Goal: Task Accomplishment & Management: Manage account settings

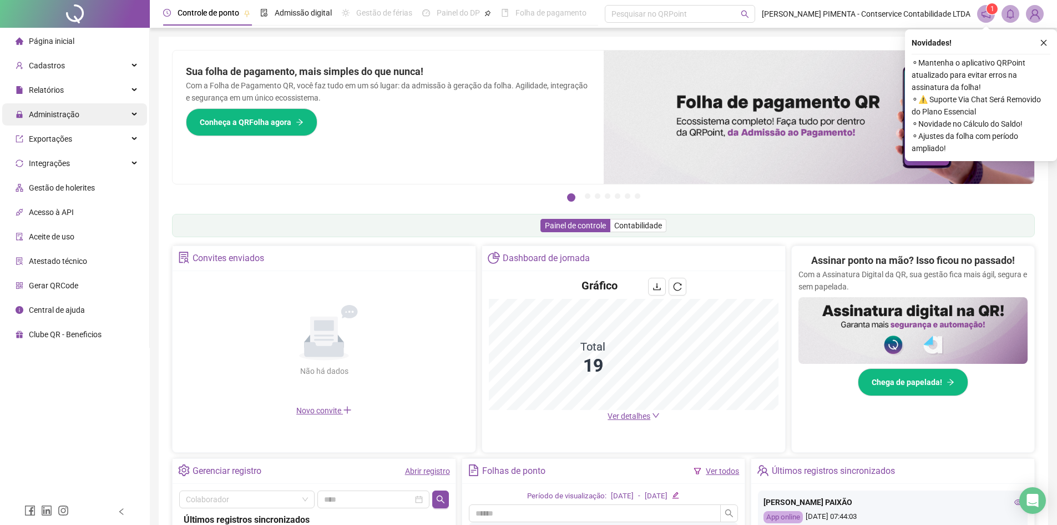
click at [72, 115] on span "Administração" at bounding box center [54, 114] width 51 height 9
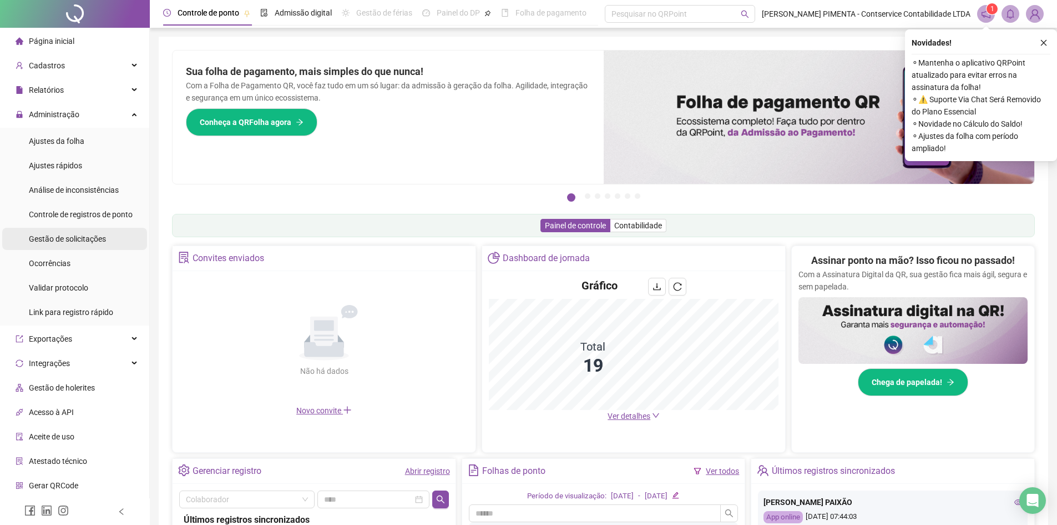
click at [75, 237] on span "Gestão de solicitações" at bounding box center [67, 238] width 77 height 9
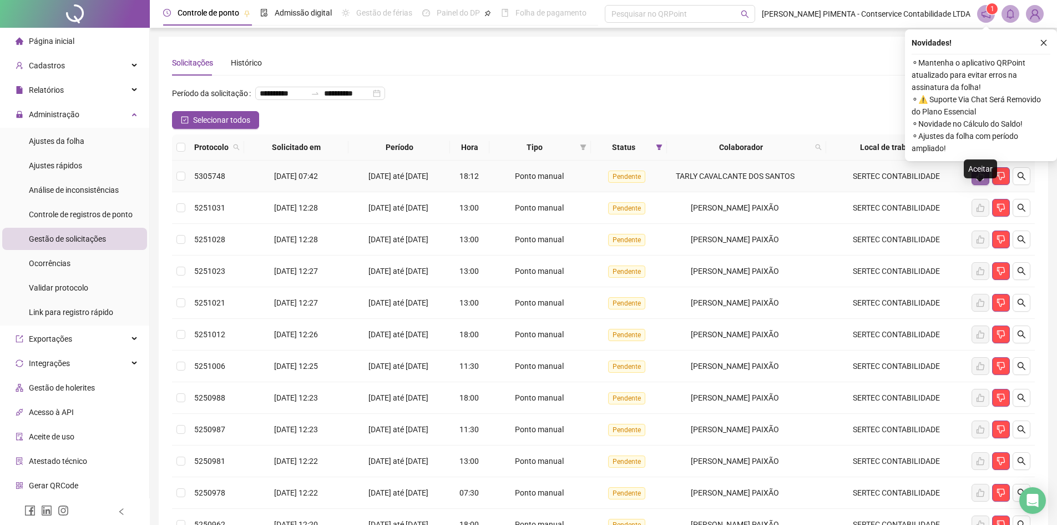
click at [982, 180] on icon "like" at bounding box center [980, 176] width 9 height 9
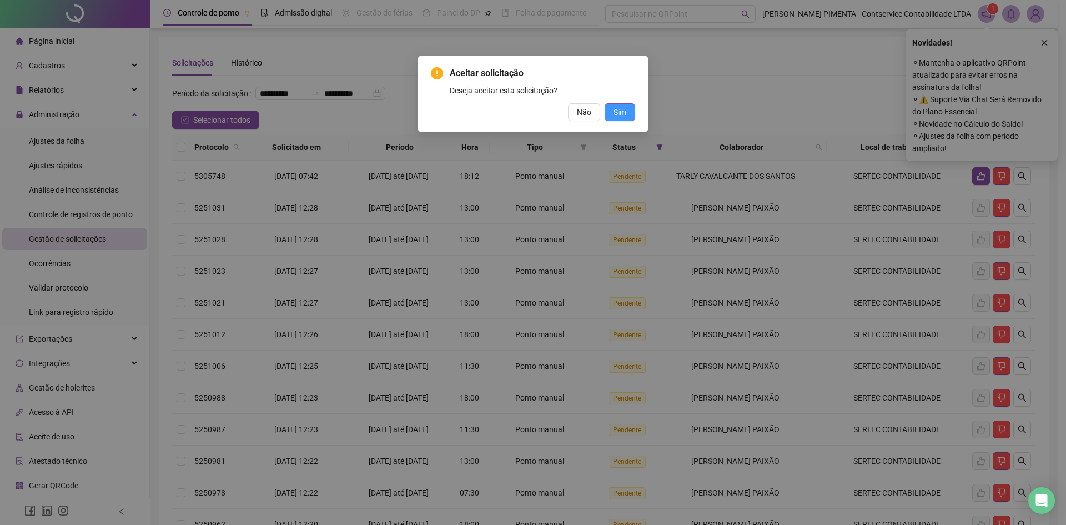
click at [623, 109] on span "Sim" at bounding box center [619, 112] width 13 height 12
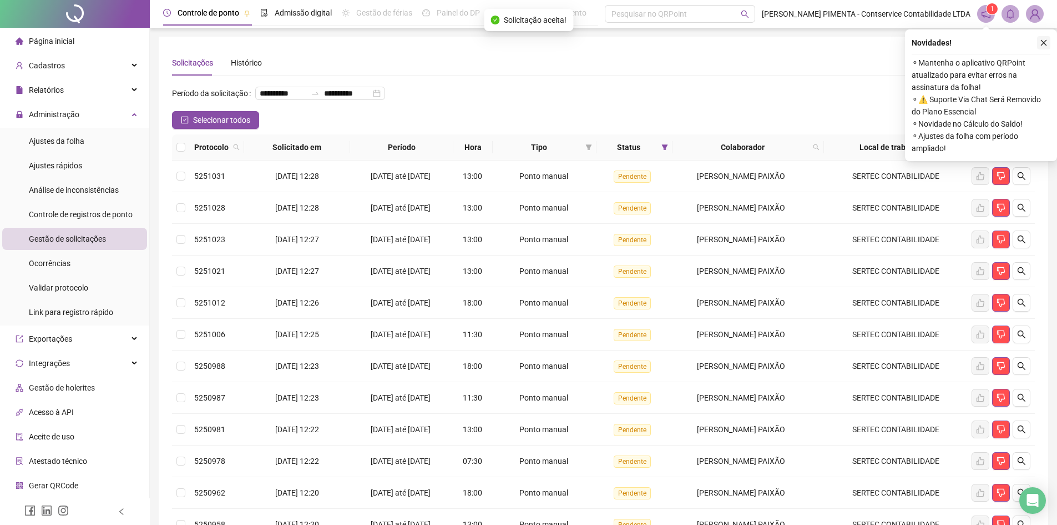
click at [1046, 44] on icon "close" at bounding box center [1044, 43] width 8 height 8
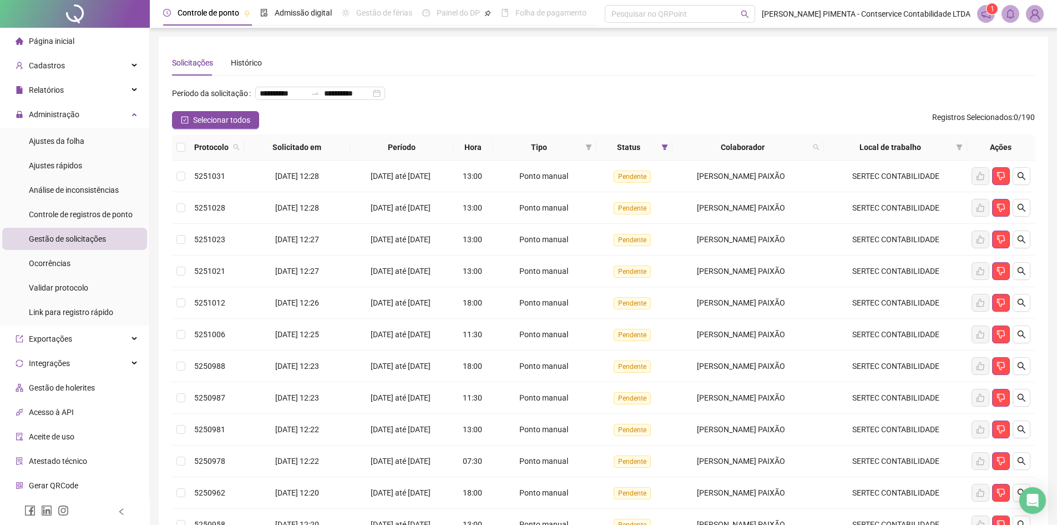
click at [1030, 16] on img at bounding box center [1035, 14] width 17 height 17
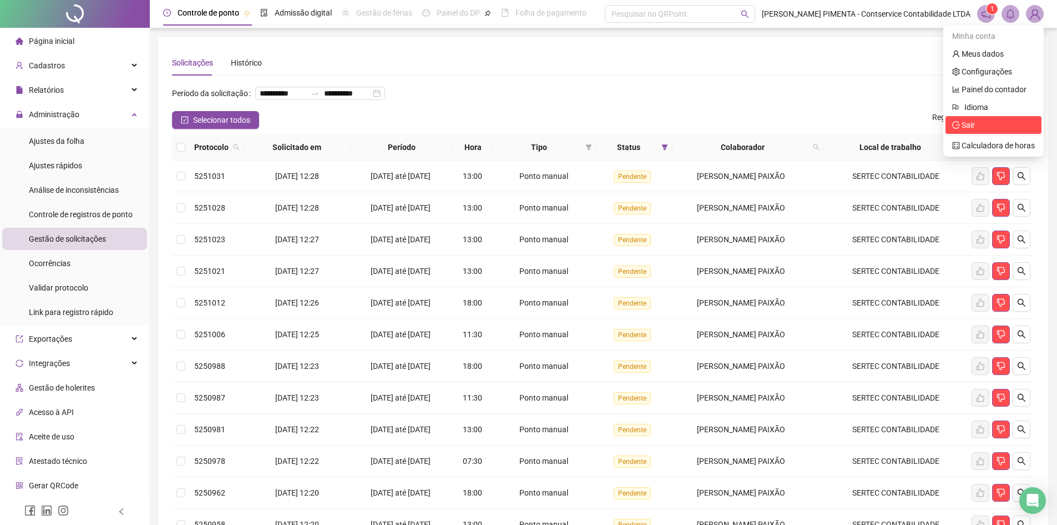
click at [966, 125] on span "Sair" at bounding box center [968, 124] width 13 height 9
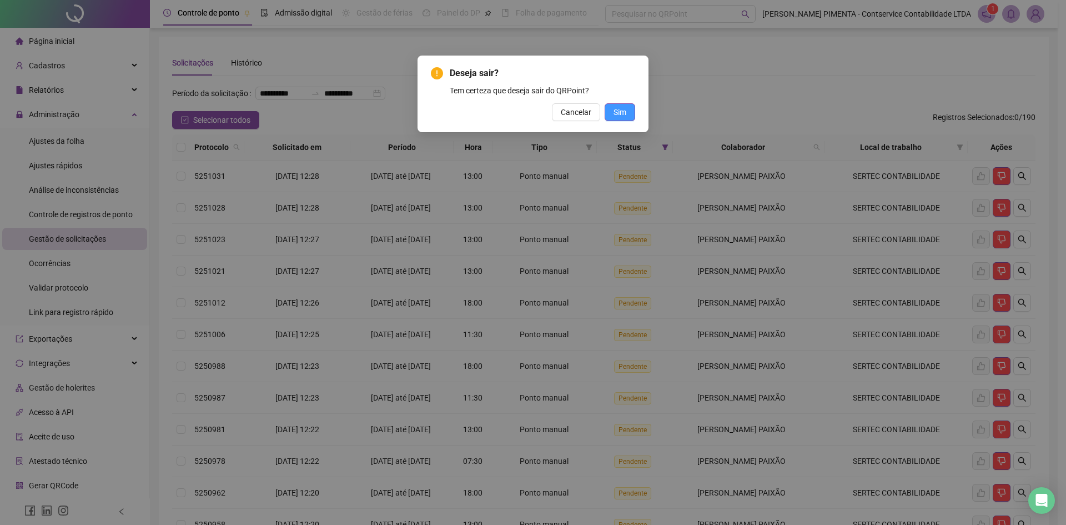
click at [620, 114] on span "Sim" at bounding box center [619, 112] width 13 height 12
